Goal: Task Accomplishment & Management: Manage account settings

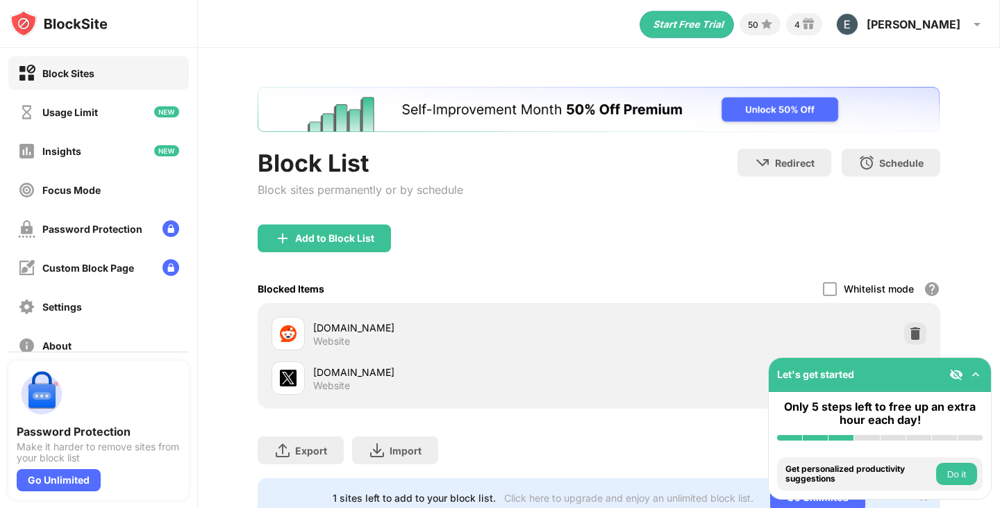
scroll to position [47, 0]
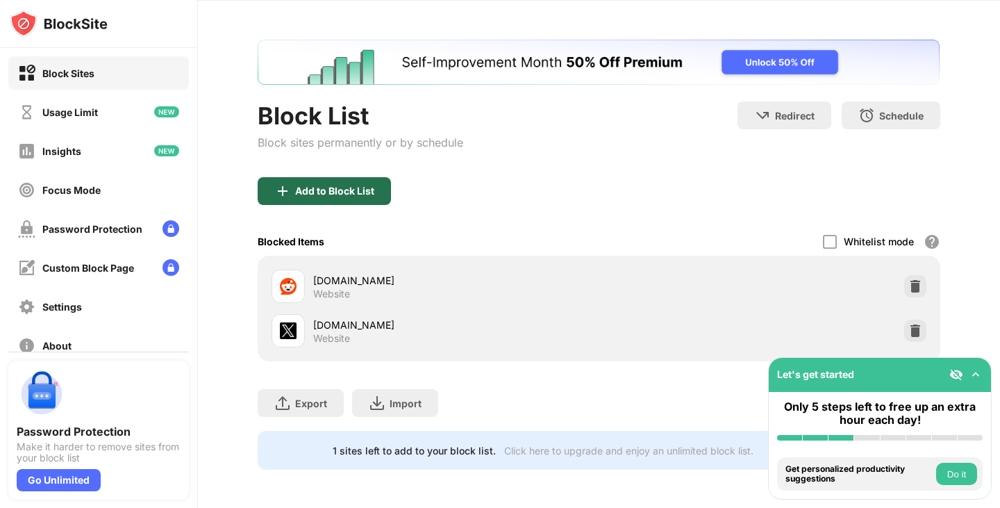
click at [354, 203] on div "Add to Block List" at bounding box center [324, 191] width 133 height 28
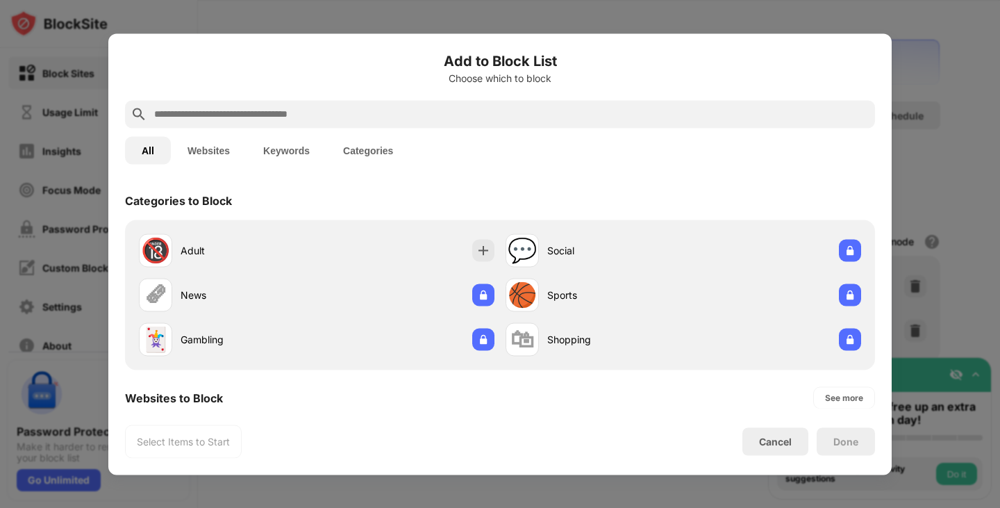
click at [362, 110] on input "text" at bounding box center [511, 114] width 717 height 17
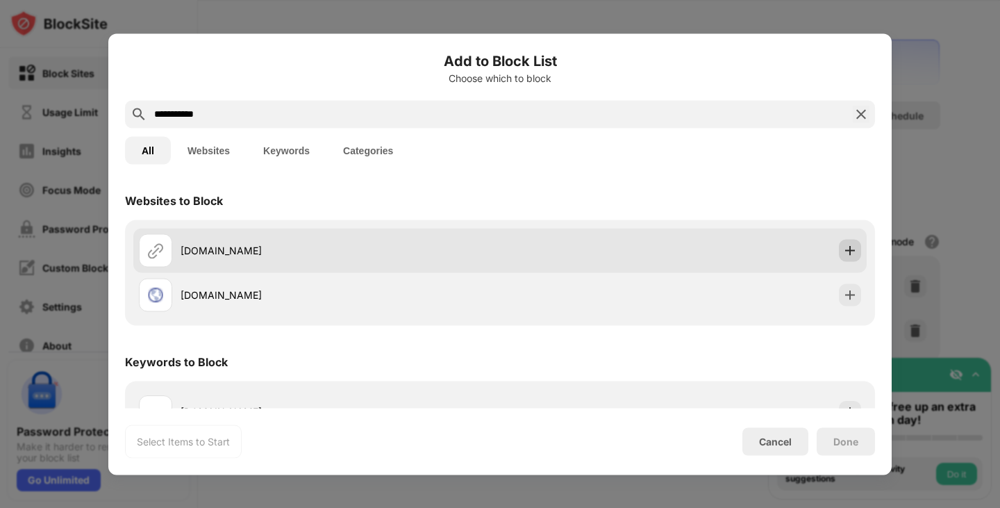
type input "**********"
click at [852, 245] on img at bounding box center [850, 250] width 14 height 14
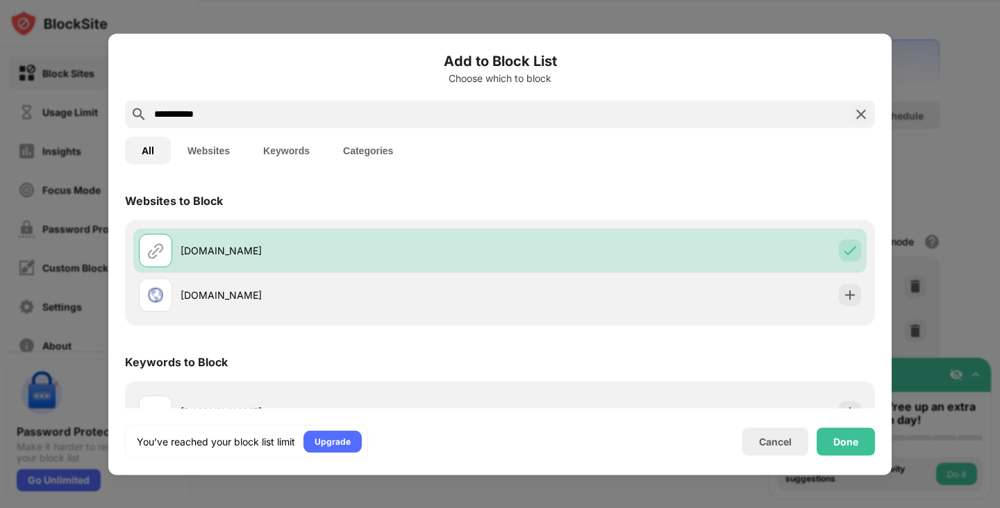
click at [842, 442] on div "Done" at bounding box center [846, 441] width 25 height 11
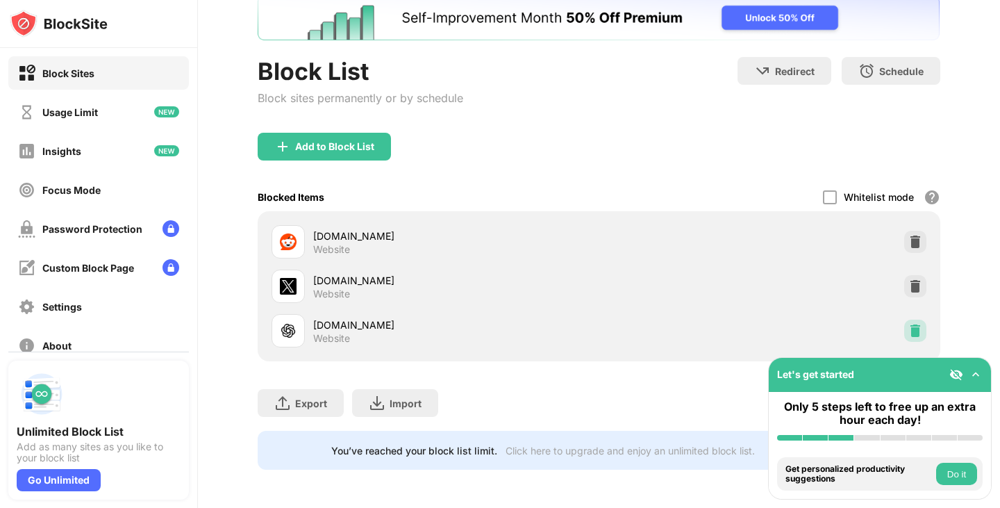
click at [912, 324] on img at bounding box center [916, 331] width 14 height 14
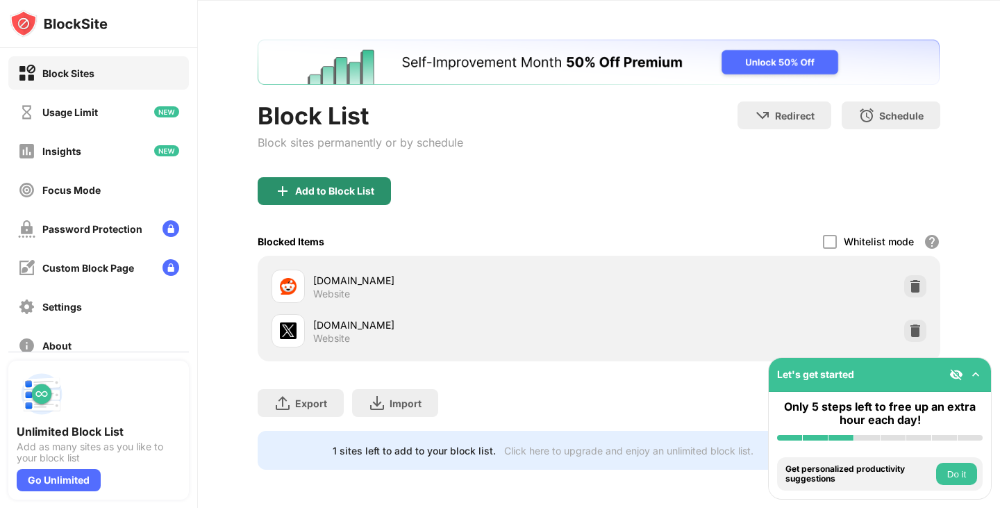
click at [309, 196] on div "Add to Block List" at bounding box center [334, 190] width 79 height 11
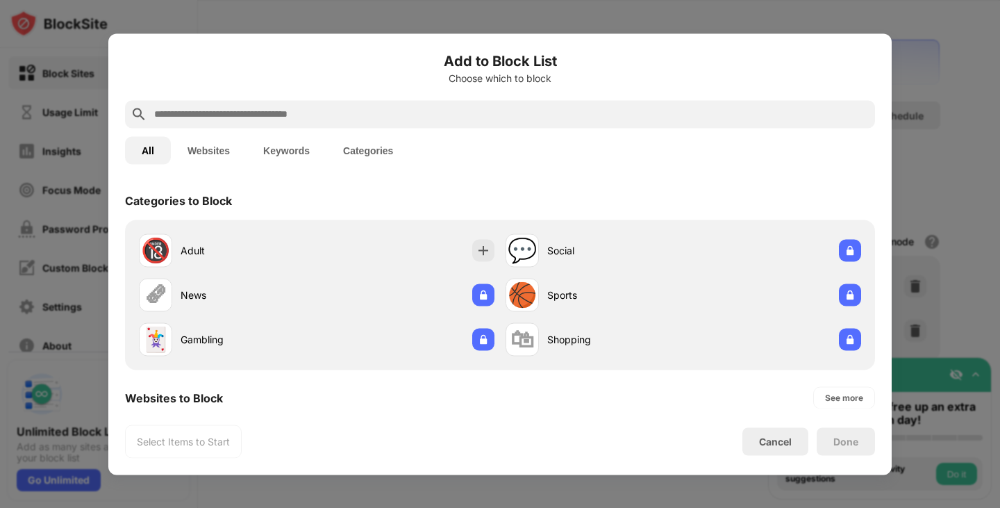
click at [355, 107] on input "text" at bounding box center [511, 114] width 717 height 17
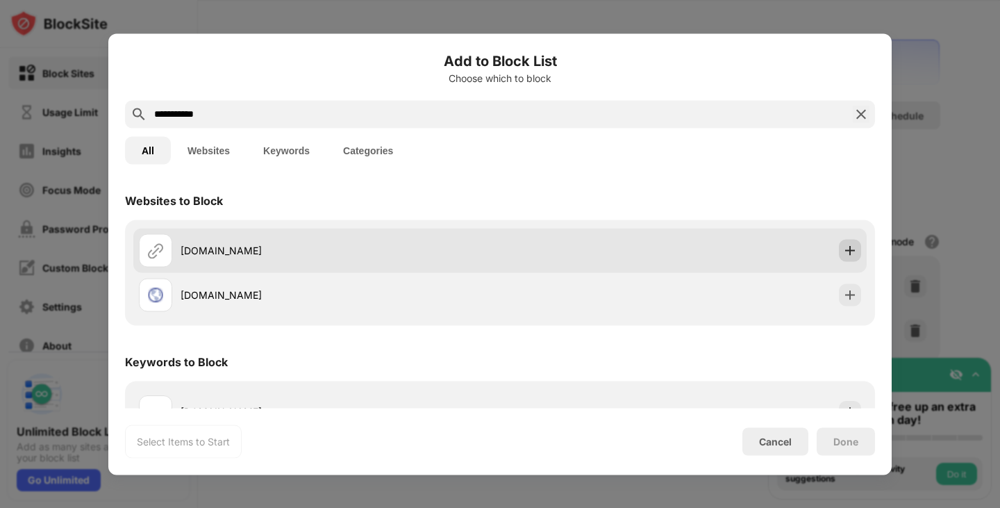
type input "**********"
click at [849, 247] on img at bounding box center [850, 250] width 14 height 14
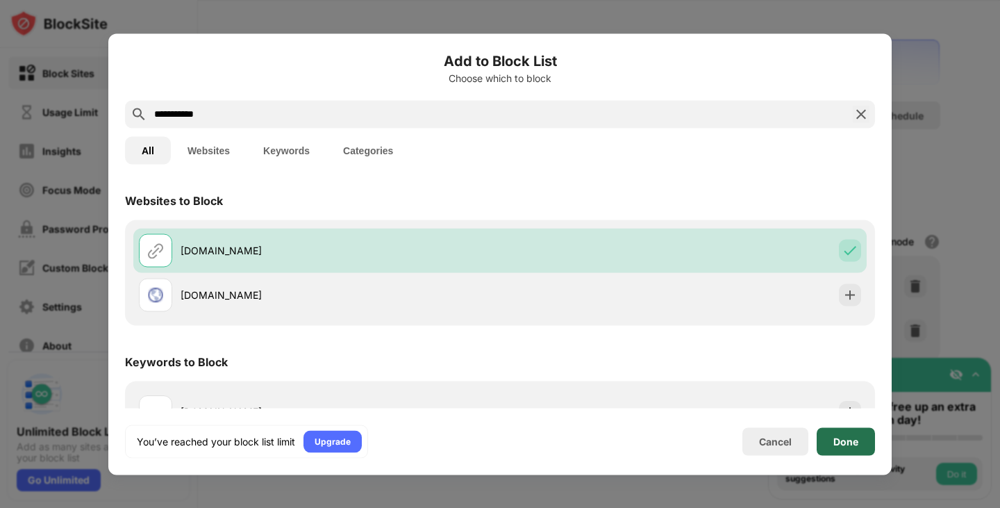
click at [871, 438] on div "Done" at bounding box center [846, 441] width 58 height 28
